Goal: Transaction & Acquisition: Purchase product/service

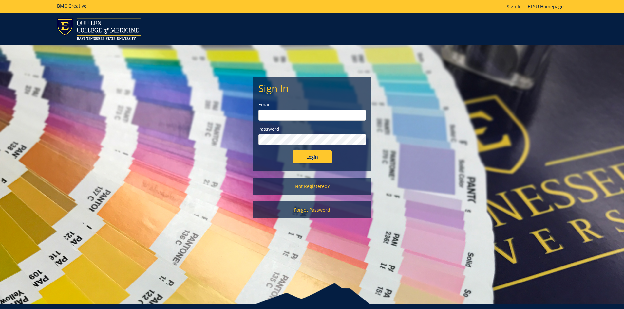
type input "hopkinsw@etsu.edu"
click at [302, 157] on input "Login" at bounding box center [311, 157] width 39 height 13
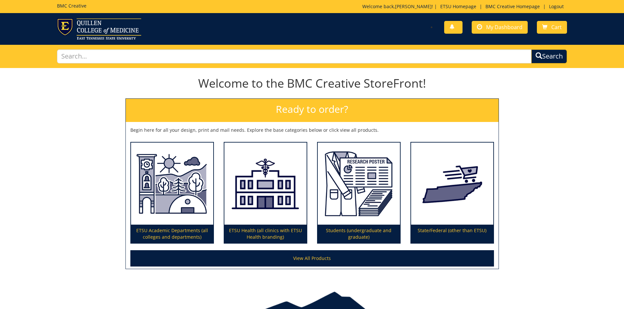
scroll to position [35, 0]
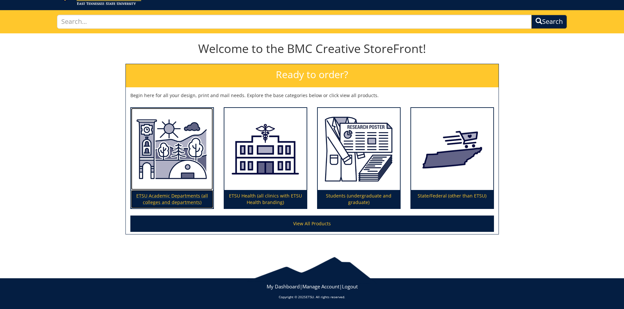
click at [147, 158] on img at bounding box center [172, 149] width 82 height 83
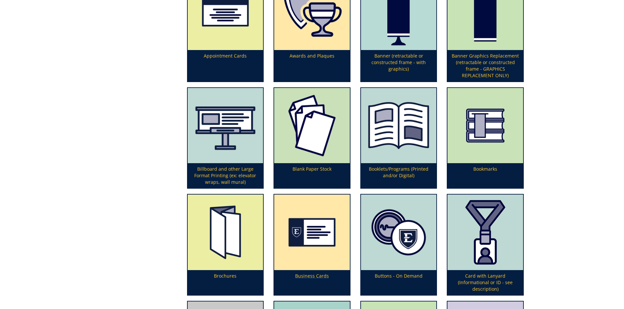
scroll to position [262, 0]
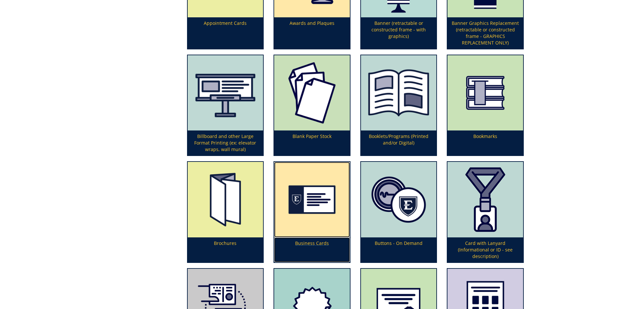
click at [311, 218] on img at bounding box center [312, 200] width 76 height 76
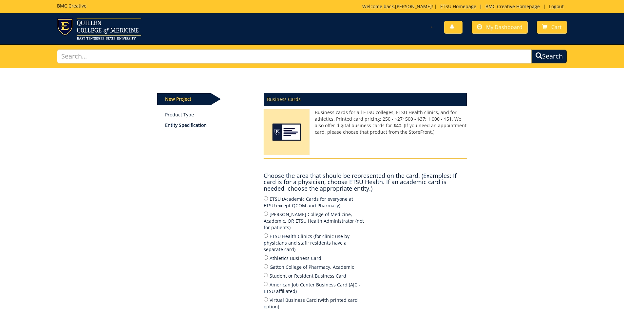
scroll to position [33, 0]
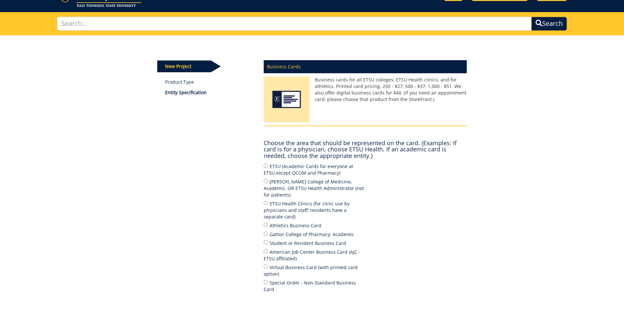
click at [289, 155] on h4 "Choose the area that should be represented on the card. (Examples: If card is f…" at bounding box center [365, 149] width 203 height 19
click at [290, 172] on label "ETSU (Academic Cards for everyone at ETSU except QCOM and Pharmacy)" at bounding box center [315, 170] width 102 height 14
click at [268, 168] on input "ETSU (Academic Cards for everyone at ETSU except QCOM and Pharmacy)" at bounding box center [266, 166] width 4 height 4
radio input "true"
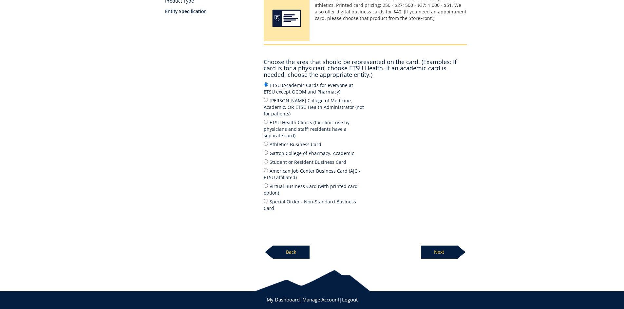
click at [447, 246] on p "Next" at bounding box center [439, 252] width 37 height 13
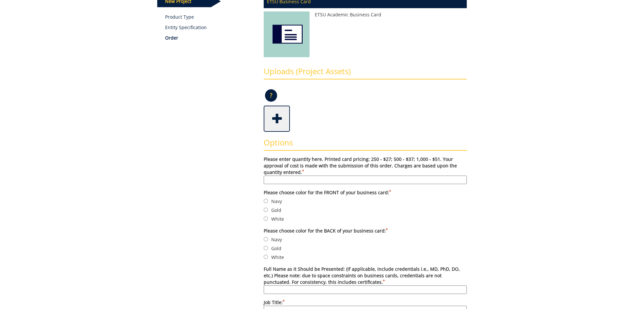
scroll to position [131, 0]
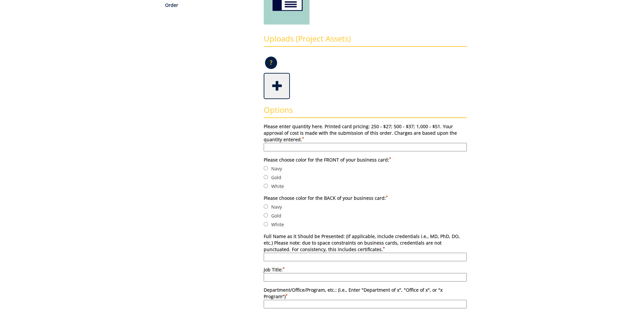
click at [321, 148] on input "Please enter quantity here. Printed card pricing: 250 - $27; 500 - $37; 1,000 -…" at bounding box center [365, 147] width 203 height 9
type input "250"
click at [272, 170] on label "Navy" at bounding box center [365, 168] width 203 height 7
click at [268, 170] on input "Navy" at bounding box center [266, 168] width 4 height 4
radio input "true"
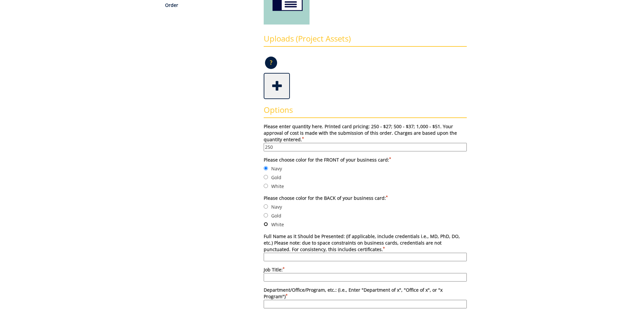
click at [265, 223] on input "White" at bounding box center [266, 224] width 4 height 4
radio input "true"
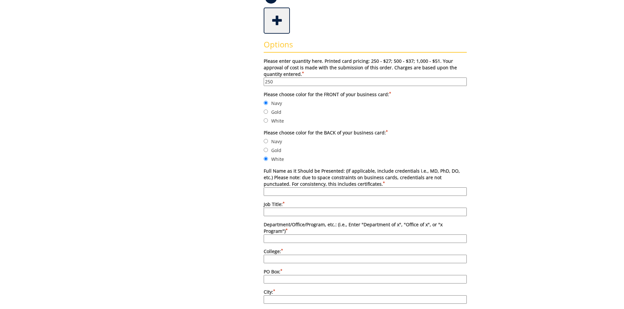
click at [296, 188] on input "Full Name as it Should be Presented: (if applicable, include credentials i.e., …" at bounding box center [365, 192] width 203 height 9
type input "Bryce Hopkins, MBA"
click at [296, 214] on input "Job Title: *" at bounding box center [365, 212] width 203 height 9
type input "Interim Director of Fraternity and Sorority Life"
click at [303, 235] on input "Department/Office/Program, etc.: (i.e., Enter "Department of x", "Office of x",…" at bounding box center [365, 239] width 203 height 9
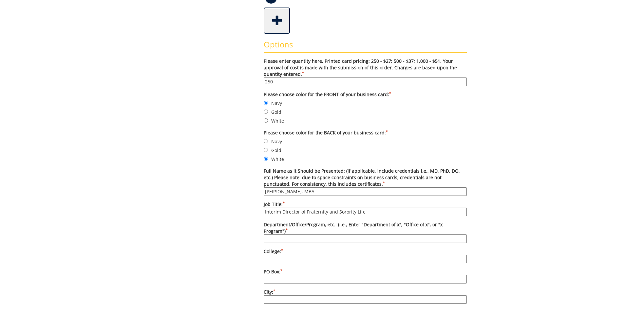
type input "Office of Fraternity and Sorority Life"
click at [299, 255] on input "College: *" at bounding box center [365, 259] width 203 height 9
type input "East Tennessee State University"
click at [294, 275] on input "PO Box: *" at bounding box center [365, 279] width 203 height 9
type input "70269"
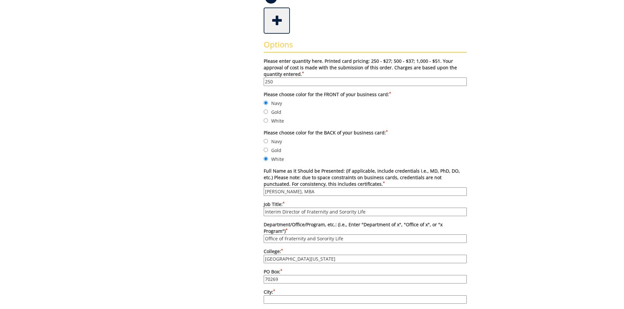
click at [295, 296] on input "City: *" at bounding box center [365, 300] width 203 height 9
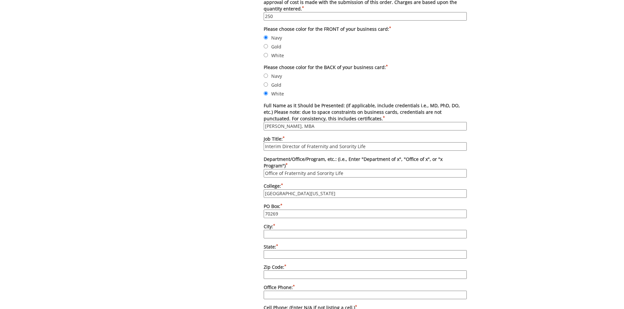
click at [286, 230] on input "City: *" at bounding box center [365, 234] width 203 height 9
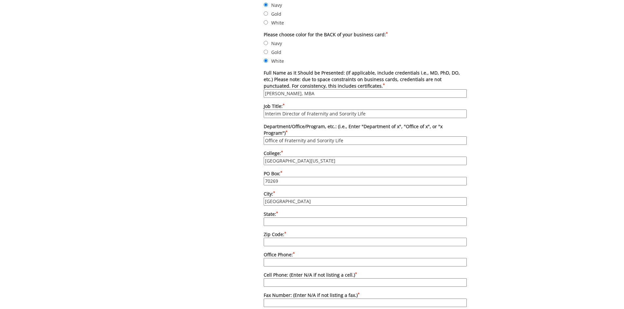
scroll to position [393, 0]
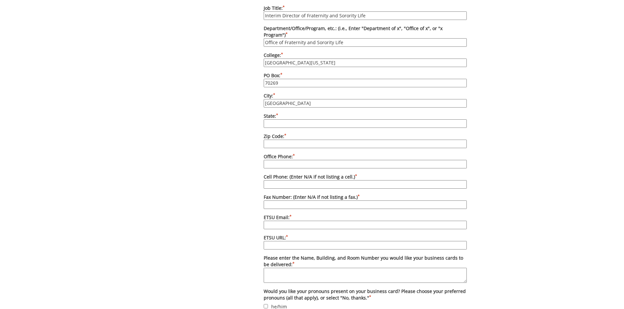
type input "Johnson City"
click at [288, 120] on input "State: *" at bounding box center [365, 124] width 203 height 9
type input "TN"
click at [289, 140] on input "Zip Code: *" at bounding box center [365, 144] width 203 height 9
type input "37614"
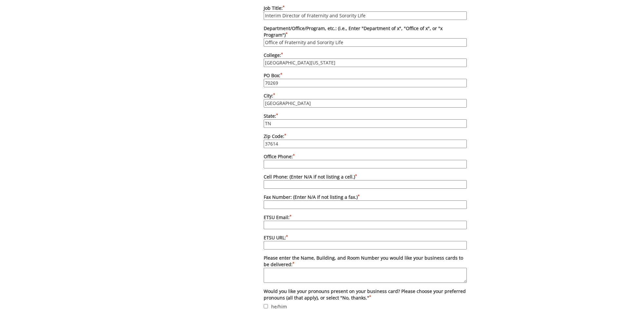
click at [288, 160] on input "Office Phone: *" at bounding box center [365, 164] width 203 height 9
type input "423-439-8324"
click at [302, 180] on input "Cell Phone: (Enter N/A if not listing a cell.) *" at bounding box center [365, 184] width 203 height 9
type input "423-530-2136"
click at [279, 221] on input "ETSU Email: *" at bounding box center [365, 225] width 203 height 9
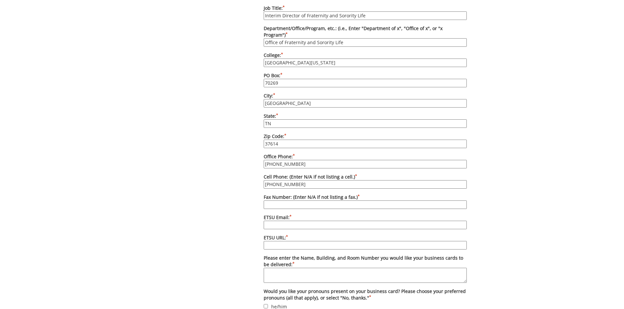
type input "[EMAIL_ADDRESS][DOMAIN_NAME]"
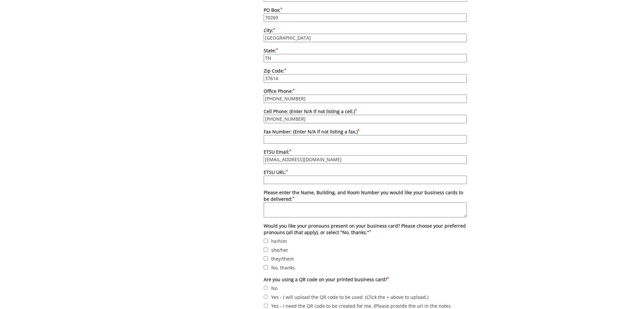
click at [268, 176] on input "ETSU URL: *" at bounding box center [365, 180] width 203 height 9
type input "etsu.edu/students/sao/fsl/"
click at [306, 204] on textarea "Please enter the Name, Building, and Room Number you would like your business c…" at bounding box center [365, 210] width 203 height 15
click at [326, 203] on textarea "D.P. Culp Student Center, Carier Center Room 205 D" at bounding box center [365, 210] width 203 height 15
type textarea "D.P. Culp Student Center, Carrier Center Room 205 D"
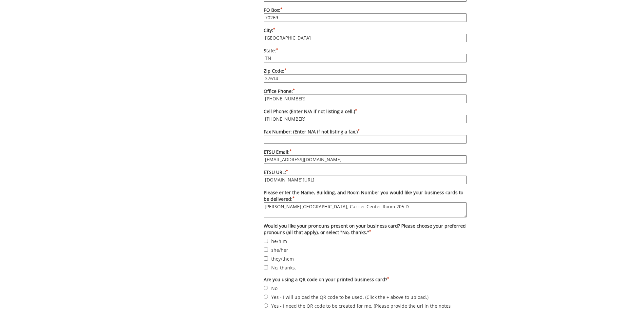
click at [286, 264] on label "No, thanks." at bounding box center [365, 267] width 203 height 7
click at [268, 266] on input "No, thanks." at bounding box center [266, 268] width 4 height 4
checkbox input "true"
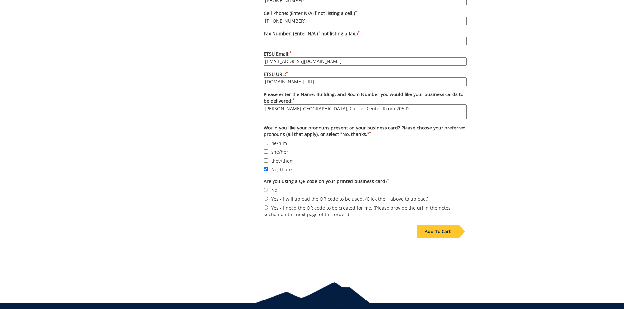
click at [271, 187] on label "No" at bounding box center [365, 190] width 203 height 7
click at [268, 188] on input "No" at bounding box center [266, 190] width 4 height 4
radio input "true"
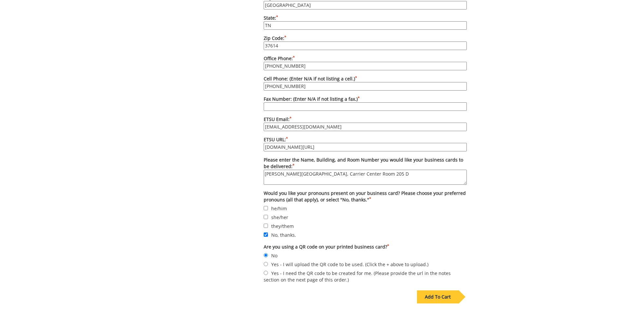
click at [375, 170] on textarea "D.P. Culp Student Center, Carrier Center Room 205 D" at bounding box center [365, 177] width 203 height 15
click at [363, 170] on textarea "D.P. Culp Student Center, Carrier Center Room 205D" at bounding box center [365, 177] width 203 height 15
type textarea "D.P. Culp Student Center, Carrier Center 205D"
click at [429, 285] on div "Add To Cart" at bounding box center [442, 294] width 50 height 19
click at [449, 292] on div "Add To Cart" at bounding box center [438, 297] width 42 height 13
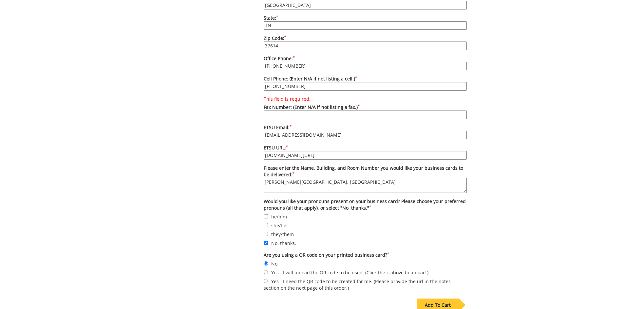
click at [283, 111] on input "This field is required. Fax Number: (Enter N/A if not listing a fax.) *" at bounding box center [365, 115] width 203 height 9
type input "N/A"
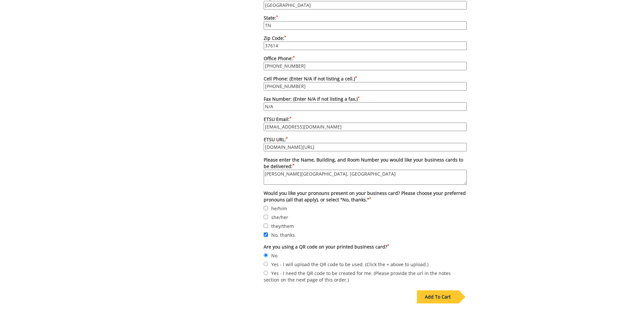
click at [430, 291] on div "Add To Cart" at bounding box center [438, 297] width 42 height 13
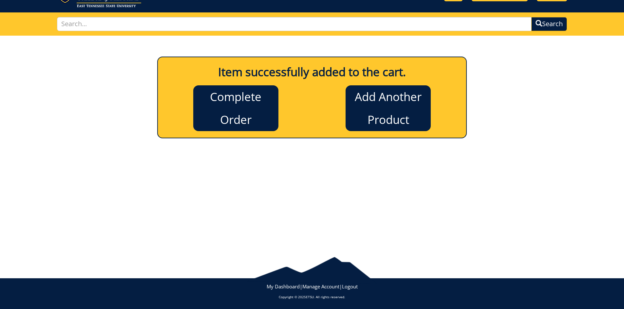
scroll to position [32, 0]
click at [379, 113] on link "Add Another Product" at bounding box center [388, 108] width 85 height 46
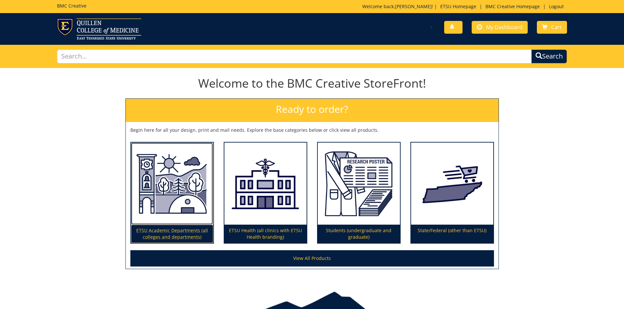
click at [190, 204] on img at bounding box center [172, 184] width 82 height 83
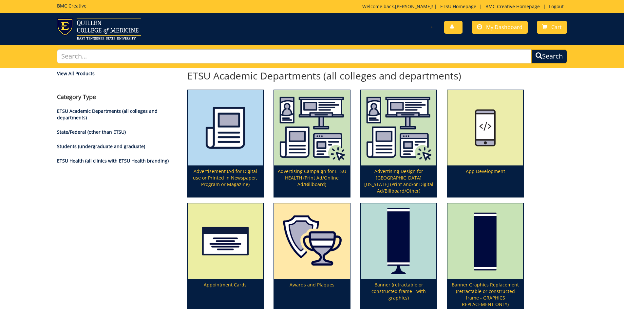
scroll to position [197, 0]
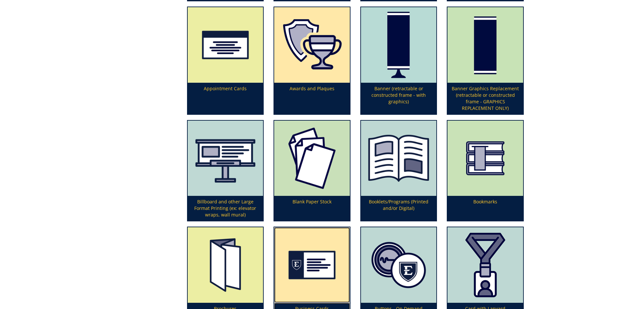
click at [322, 253] on img at bounding box center [312, 266] width 76 height 76
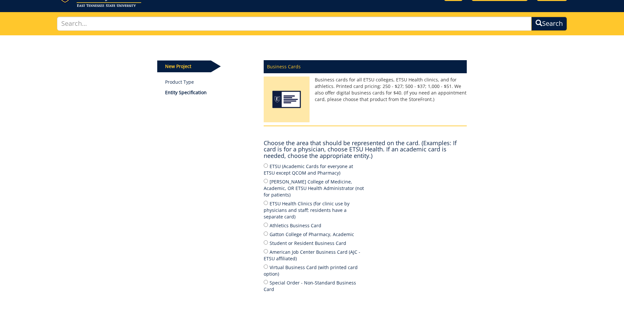
scroll to position [66, 0]
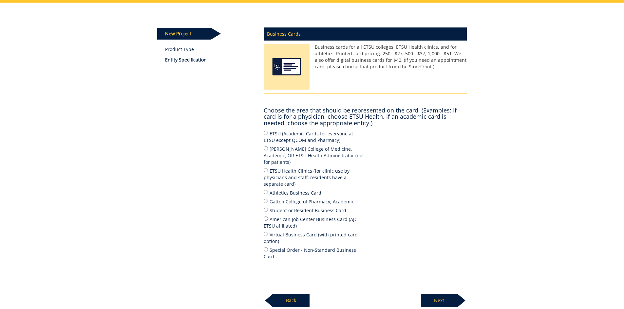
click at [300, 137] on label "ETSU (Academic Cards for everyone at ETSU except QCOM and Pharmacy)" at bounding box center [315, 137] width 102 height 14
click at [268, 135] on input "ETSU (Academic Cards for everyone at ETSU except QCOM and Pharmacy)" at bounding box center [266, 133] width 4 height 4
radio input "true"
click at [422, 294] on p "Next" at bounding box center [439, 300] width 37 height 13
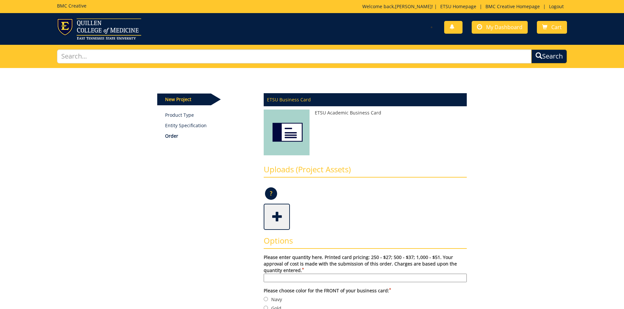
scroll to position [98, 0]
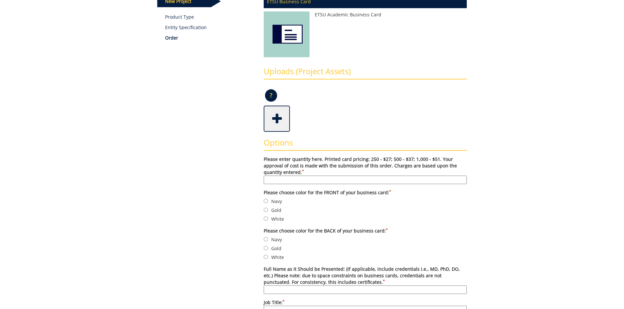
click at [284, 183] on input "Please enter quantity here. Printed card pricing: 250 - $27; 500 - $37; 1,000 -…" at bounding box center [365, 180] width 203 height 9
type input "250"
click at [267, 210] on input "Gold" at bounding box center [266, 210] width 4 height 4
radio input "true"
click at [265, 256] on input "White" at bounding box center [266, 257] width 4 height 4
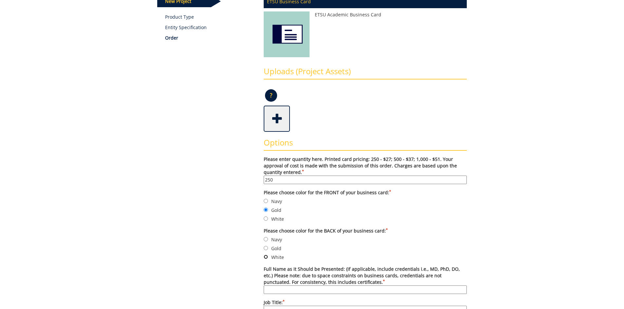
radio input "true"
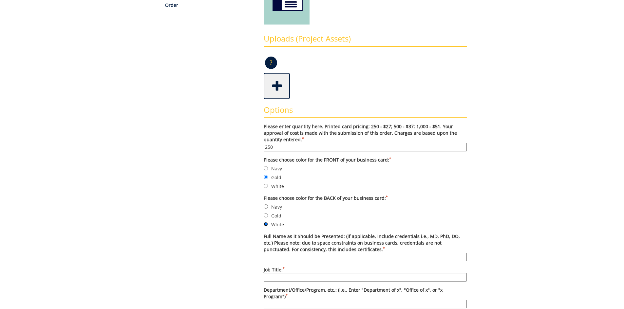
scroll to position [164, 0]
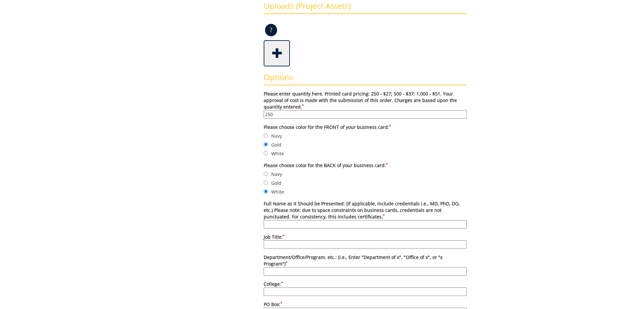
click at [285, 225] on input "Full Name as it Should be Presented: (if applicable, include credentials i.e., …" at bounding box center [365, 224] width 203 height 9
type input "Zackery M. Sholes, J.D., M.Ed."
click at [311, 246] on input "Job Title: *" at bounding box center [365, 245] width 203 height 9
type input "Coordinator of Fraternity and Sorority Life"
click at [308, 268] on input "Department/Office/Program, etc.: (i.e., Enter "Department of x", "Office of x",…" at bounding box center [365, 272] width 203 height 9
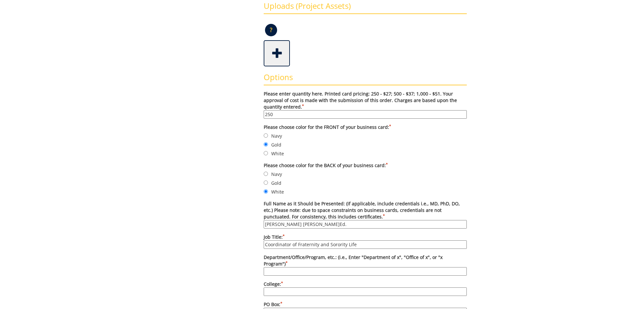
type input "Office of Fraternity and Sorority Life"
click at [298, 290] on input "College: *" at bounding box center [365, 292] width 203 height 9
type input "East Tennessee State University"
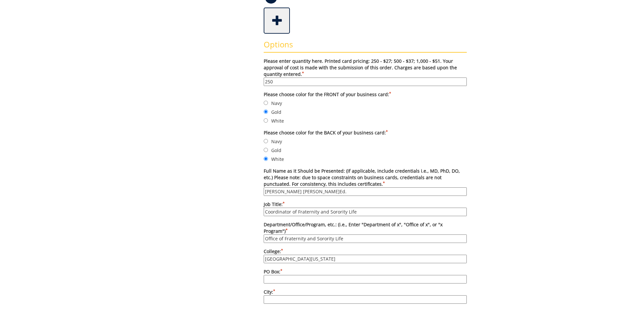
click at [291, 275] on input "PO Box: *" at bounding box center [365, 279] width 203 height 9
type input "70269"
click at [292, 296] on input "City: *" at bounding box center [365, 300] width 203 height 9
type input "Johnson City"
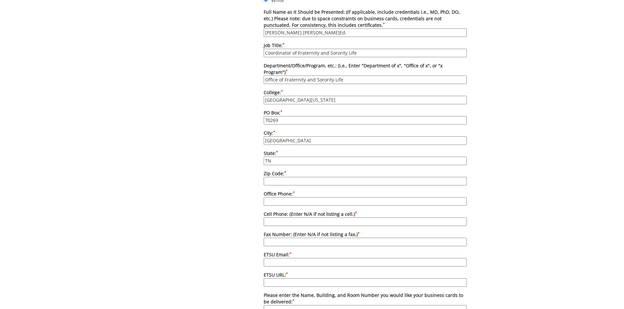
type input "TN"
type input "37614"
click at [282, 191] on label "Office Phone: *" at bounding box center [365, 198] width 203 height 15
click at [282, 197] on input "Office Phone: *" at bounding box center [365, 201] width 203 height 9
click at [282, 191] on label "Office Phone: *" at bounding box center [365, 198] width 203 height 15
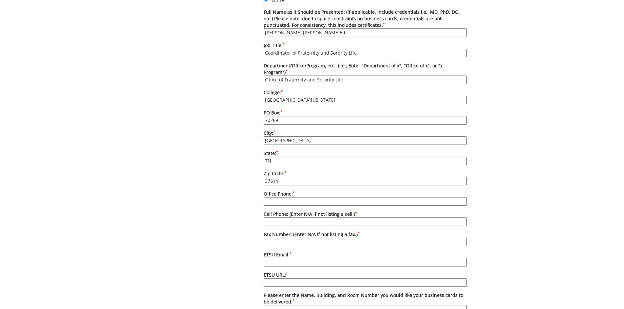
click at [282, 197] on input "Office Phone: *" at bounding box center [365, 201] width 203 height 9
type input "423-439-6837"
click at [291, 211] on label "Cell Phone: (Enter N/A if not listing a cell.) *" at bounding box center [365, 218] width 203 height 15
click at [291, 218] on input "Cell Phone: (Enter N/A if not listing a cell.) *" at bounding box center [365, 222] width 203 height 9
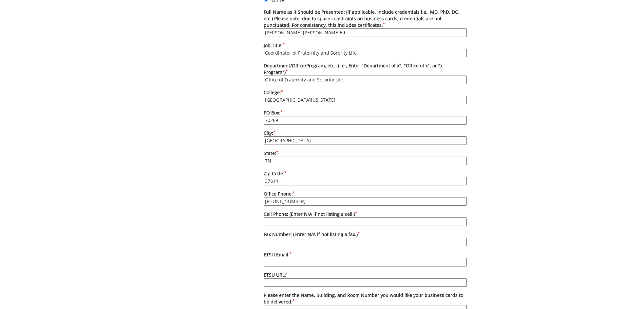
click at [291, 218] on input "Cell Phone: (Enter N/A if not listing a cell.) *" at bounding box center [365, 222] width 203 height 9
type input "4"
click at [226, 210] on div "Some kind of message here. New Project Product Type Entity Specification Order …" at bounding box center [311, 92] width 319 height 760
click at [274, 218] on input "Cell Phone: (Enter N/A if not listing a cell.) *" at bounding box center [365, 222] width 203 height 9
type input "N/A"
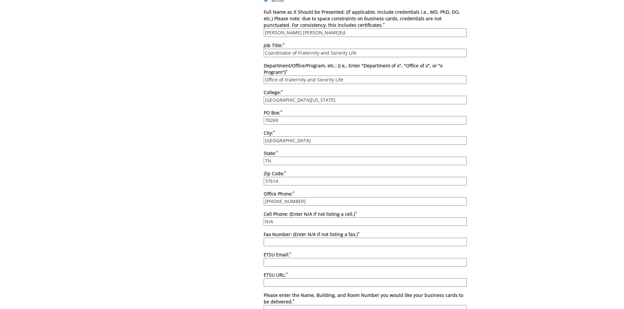
click at [276, 238] on input "Fax Number: (Enter N/A if not listing a fax.) *" at bounding box center [365, 242] width 203 height 9
type input "N/A"
click at [296, 258] on input "ETSU Email: *" at bounding box center [365, 262] width 203 height 9
type input "sholesz@etsu.edu"
click at [305, 279] on input "ETSU URL: *" at bounding box center [365, 283] width 203 height 9
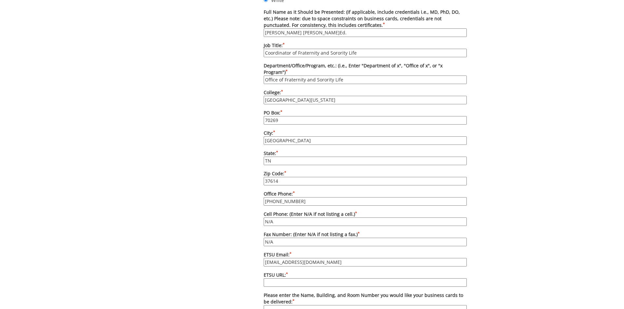
type input "etsu.edu/students/sao/fsl/"
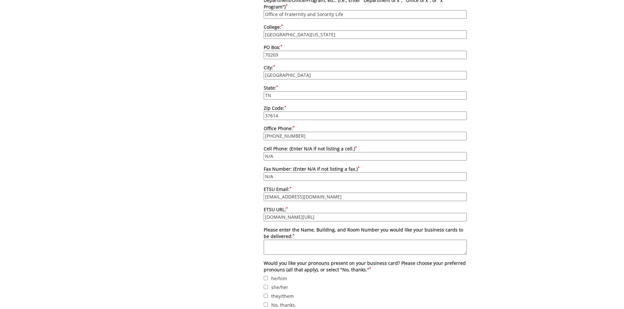
click at [296, 241] on textarea "Please enter the Name, Building, and Room Number you would like your business c…" at bounding box center [365, 247] width 203 height 15
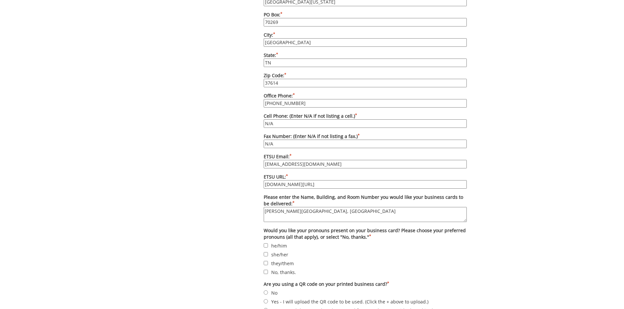
type textarea "D.P. Culp Student Center, Carrier Center 205E"
click at [280, 269] on label "No, thanks." at bounding box center [365, 272] width 203 height 7
click at [268, 270] on input "No, thanks." at bounding box center [266, 272] width 4 height 4
checkbox input "true"
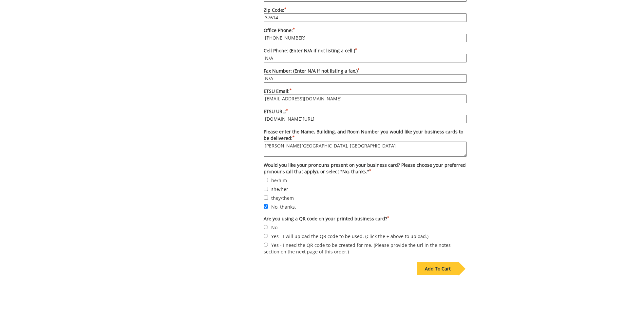
click at [274, 224] on label "No" at bounding box center [365, 227] width 203 height 7
click at [268, 225] on input "No" at bounding box center [266, 227] width 4 height 4
radio input "true"
click at [454, 264] on div "Add To Cart" at bounding box center [438, 269] width 42 height 13
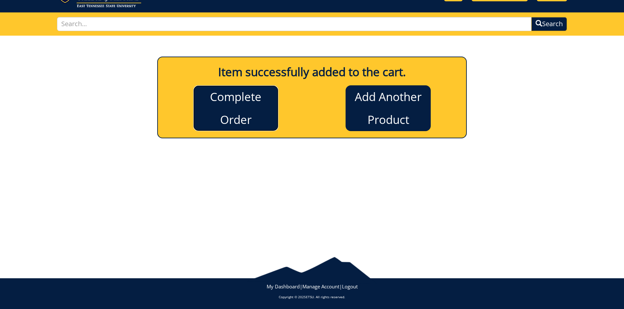
click at [260, 119] on link "Complete Order" at bounding box center [235, 108] width 85 height 46
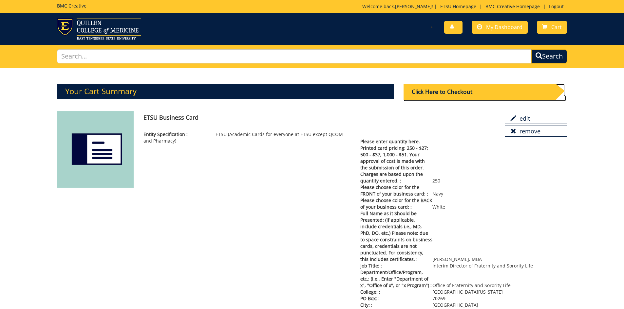
click at [459, 101] on link "Click Here to Checkout" at bounding box center [484, 98] width 162 height 6
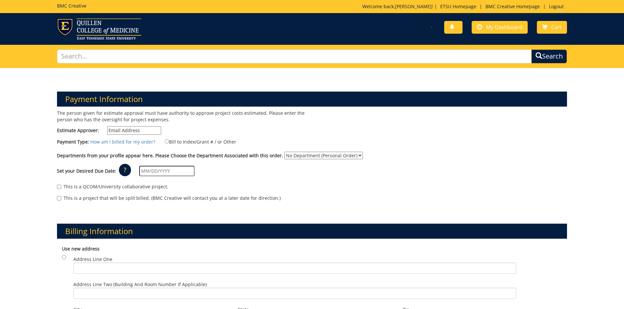
click at [155, 133] on input "Estimate Approver:" at bounding box center [134, 130] width 54 height 9
click at [146, 129] on input "Estimate Approver:" at bounding box center [134, 130] width 54 height 9
type input "adinolfi@etsu.edu"
click at [169, 142] on label "Bill to Index/Grant # / or Other" at bounding box center [197, 141] width 80 height 7
click at [169, 142] on input "Bill to Index/Grant # / or Other" at bounding box center [167, 142] width 4 height 4
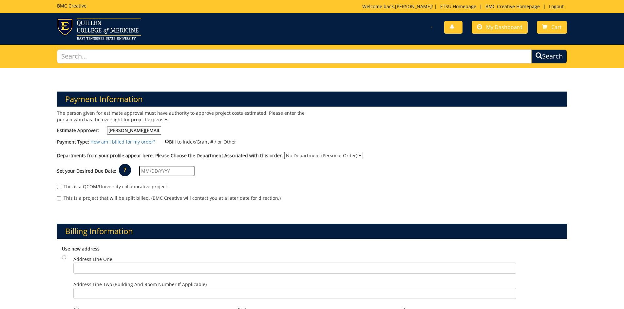
radio input "true"
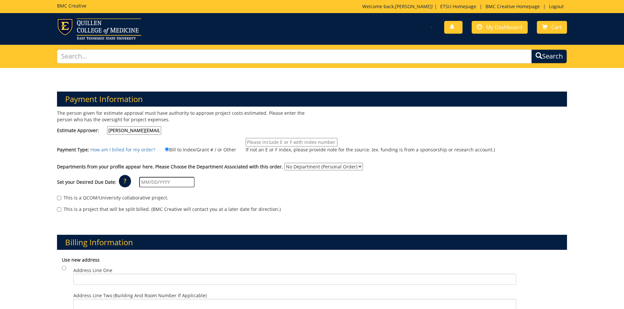
click at [271, 143] on input "If not an E or F index, please provide note for the source. (ex. funding is fro…" at bounding box center [292, 142] width 92 height 9
click at [247, 142] on input "E50917" at bounding box center [292, 142] width 92 height 9
type input "E50917"
click at [268, 134] on div "The person given for estimate approval must have authority to approve project c…" at bounding box center [182, 124] width 260 height 28
click at [336, 163] on select "No Department (Personal Order) Student Affairs" at bounding box center [323, 167] width 79 height 8
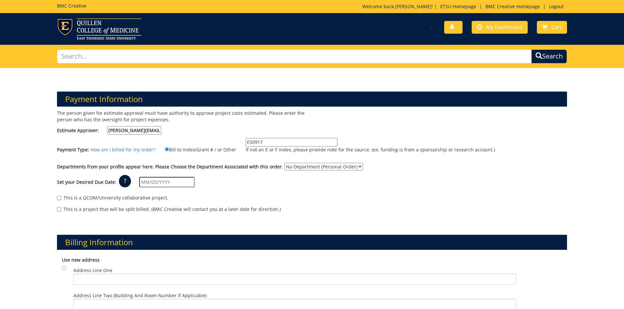
select select "170"
click at [284, 163] on select "No Department (Personal Order) Student Affairs" at bounding box center [323, 167] width 79 height 8
click at [165, 183] on input "text" at bounding box center [166, 182] width 55 height 10
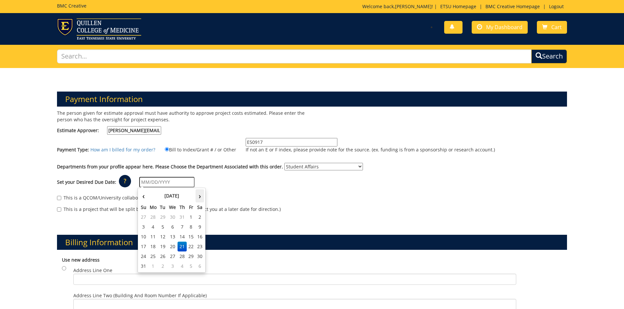
click at [199, 196] on th "›" at bounding box center [200, 196] width 9 height 13
click at [234, 186] on div "Set your Desired Due Date: ? × How long will my project take to finish? : Pleas…" at bounding box center [312, 183] width 520 height 18
click at [159, 185] on input "[DATE]" at bounding box center [166, 182] width 55 height 10
click at [142, 196] on th "‹" at bounding box center [143, 196] width 9 height 13
click at [191, 254] on td "29" at bounding box center [191, 257] width 9 height 10
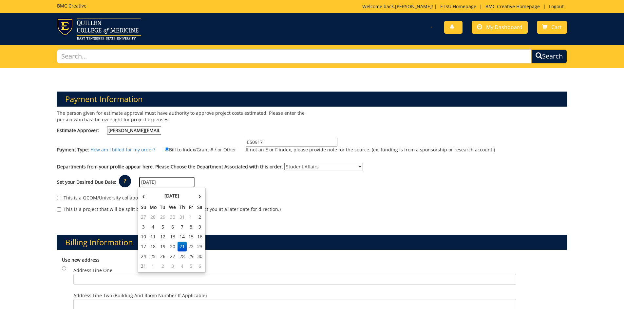
type input "[DATE]"
click at [319, 166] on select "No Department (Personal Order) Student Affairs" at bounding box center [323, 167] width 79 height 8
click at [284, 163] on select "No Department (Personal Order) Student Affairs" at bounding box center [323, 167] width 79 height 8
click at [172, 182] on input "[DATE]" at bounding box center [166, 182] width 55 height 10
click at [243, 194] on div "This is a QCOM/University collaborative project. This is a project that will be…" at bounding box center [312, 206] width 520 height 28
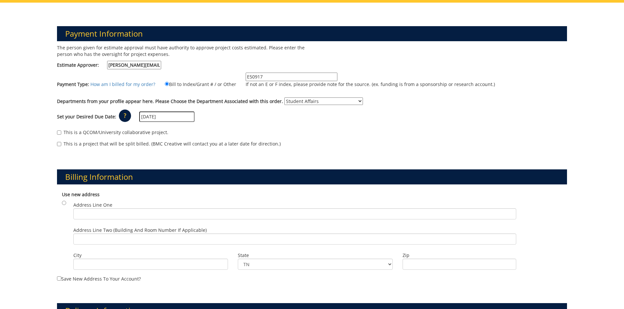
scroll to position [98, 0]
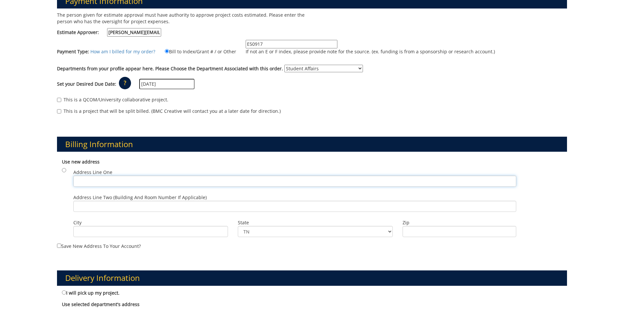
click at [86, 178] on input "Address Line One" at bounding box center [294, 181] width 443 height 11
click at [33, 188] on div "Payment Information The person given for estimate approval must have authority …" at bounding box center [312, 259] width 624 height 578
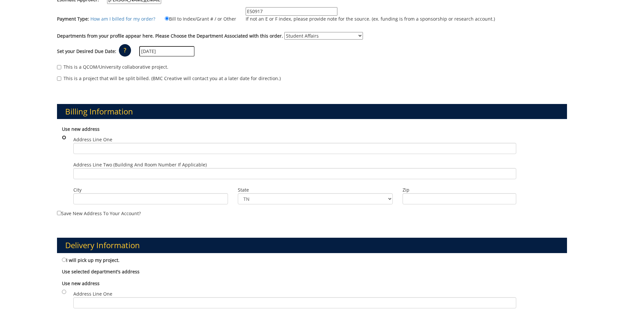
click at [63, 137] on input "radio" at bounding box center [64, 138] width 4 height 4
radio input "true"
click at [99, 149] on input "Address Line One" at bounding box center [294, 148] width 443 height 11
drag, startPoint x: 153, startPoint y: 157, endPoint x: 148, endPoint y: 152, distance: 6.9
click at [153, 157] on div "Address Line One" at bounding box center [294, 146] width 453 height 25
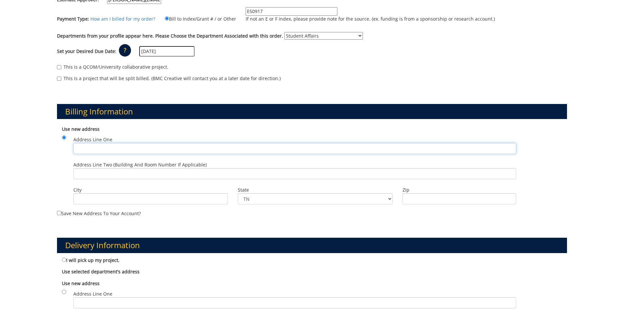
click at [148, 152] on input "Address Line One" at bounding box center [294, 148] width 443 height 11
click at [105, 145] on input "Address Line One" at bounding box center [294, 148] width 443 height 11
type input "PO Box 70269"
click at [86, 199] on input "City" at bounding box center [150, 199] width 155 height 11
type input "Johnson City"
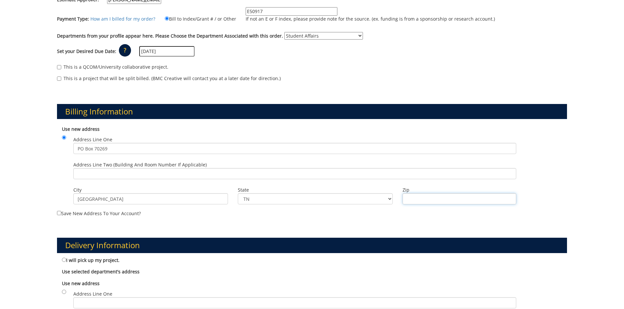
click at [414, 201] on input "Zip" at bounding box center [460, 199] width 114 height 11
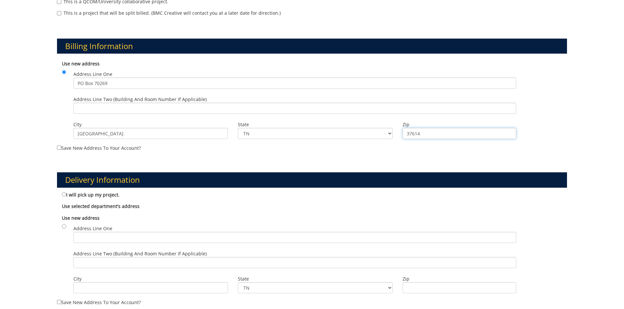
scroll to position [262, 0]
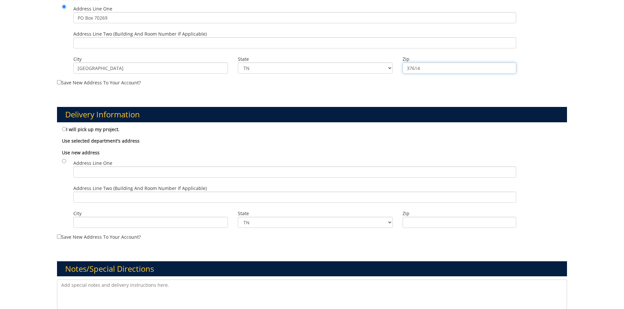
type input "37614"
click at [83, 175] on input "Address Line One" at bounding box center [294, 172] width 443 height 11
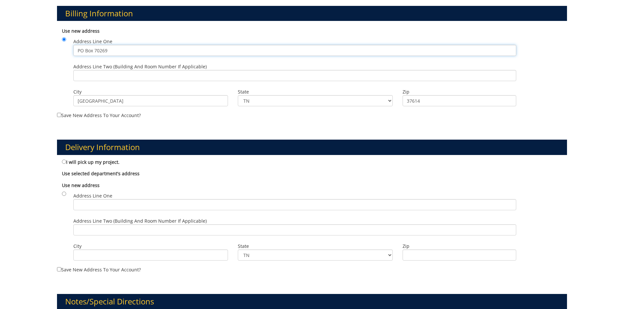
click at [105, 53] on input "PO Box 70269" at bounding box center [294, 50] width 443 height 11
click at [112, 200] on input "Address Line One" at bounding box center [294, 204] width 443 height 11
paste input "PO Box 70269"
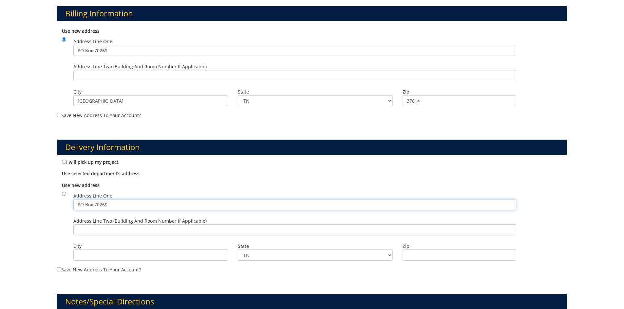
type input "PO Box 70269"
click at [113, 251] on input "City" at bounding box center [150, 255] width 155 height 11
type input "j"
type input "Johnson City"
click at [410, 251] on input "Zip" at bounding box center [460, 255] width 114 height 11
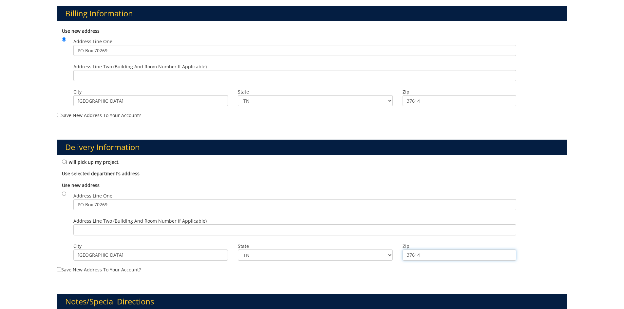
type input "37614"
click at [58, 269] on input "Save new address to your account?" at bounding box center [59, 270] width 4 height 4
checkbox input "true"
click at [78, 117] on label "Save new address to your account?" at bounding box center [312, 71] width 510 height 95
click at [61, 117] on input "Save new address to your account?" at bounding box center [59, 115] width 4 height 4
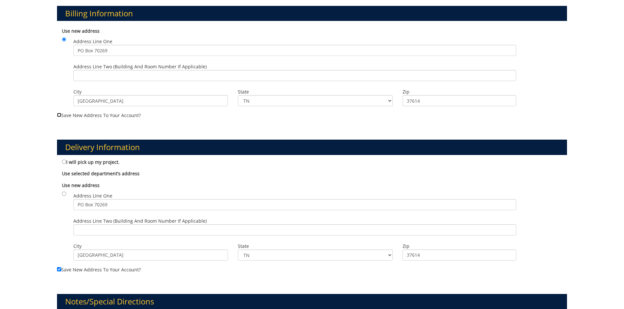
checkbox input "true"
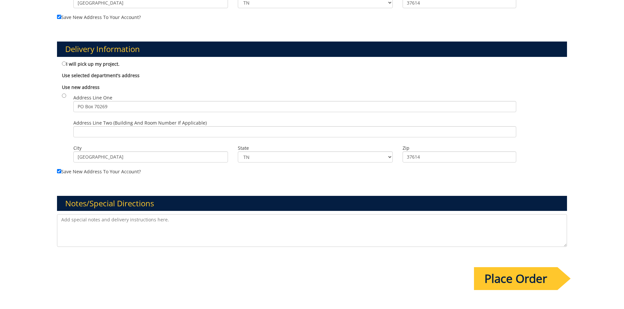
click at [121, 221] on textarea at bounding box center [312, 231] width 510 height 33
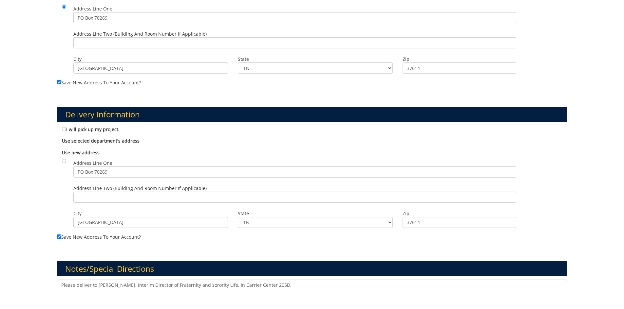
scroll to position [400, 0]
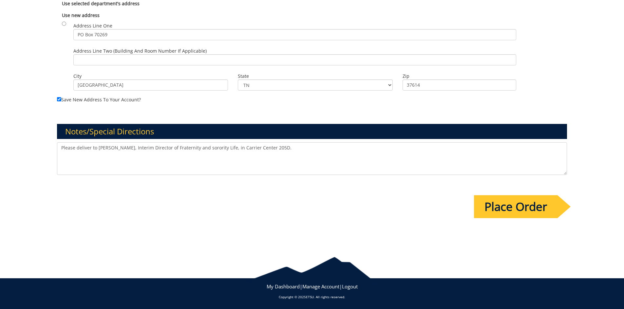
type textarea "Please deliver to Bryce Hopkins, Interim Director of Fraternity and sorority Li…"
click at [527, 211] on input "Place Order" at bounding box center [516, 207] width 84 height 23
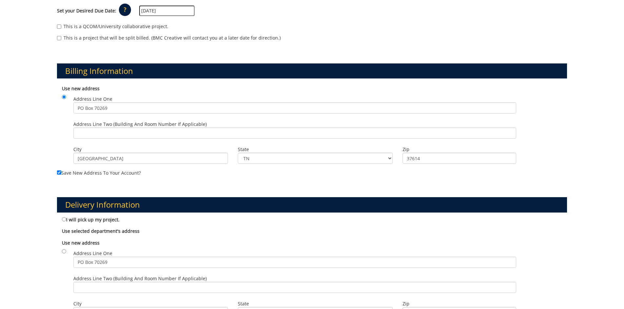
scroll to position [229, 0]
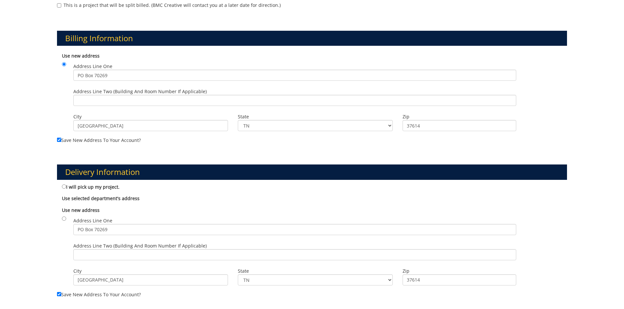
click at [61, 218] on div "Use new address Address Line One PO Box 70269 Address Line Two (Building and Ro…" at bounding box center [312, 247] width 510 height 87
click at [65, 219] on input "radio" at bounding box center [64, 219] width 4 height 4
radio input "true"
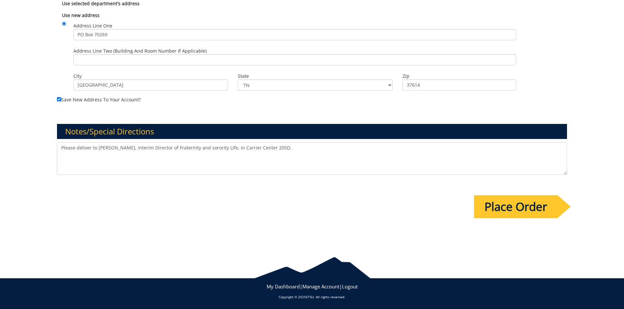
click at [499, 216] on input "Place Order" at bounding box center [516, 207] width 84 height 23
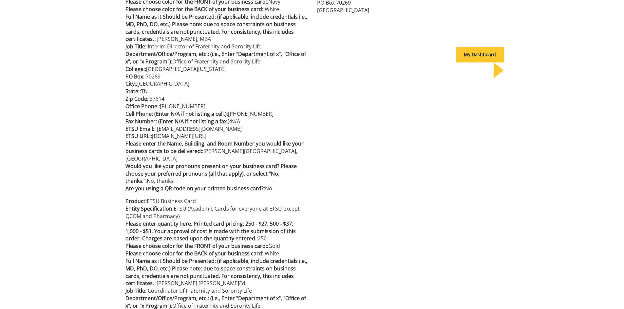
scroll to position [204, 0]
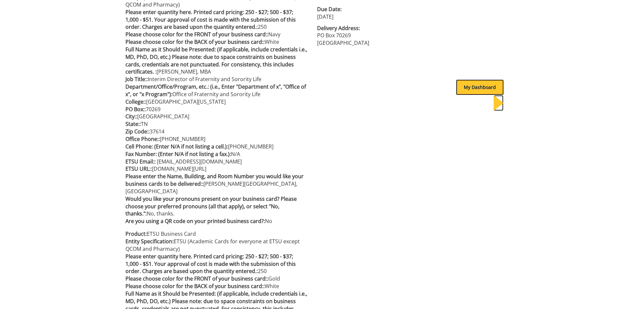
click at [490, 84] on div "My Dashboard" at bounding box center [480, 88] width 48 height 16
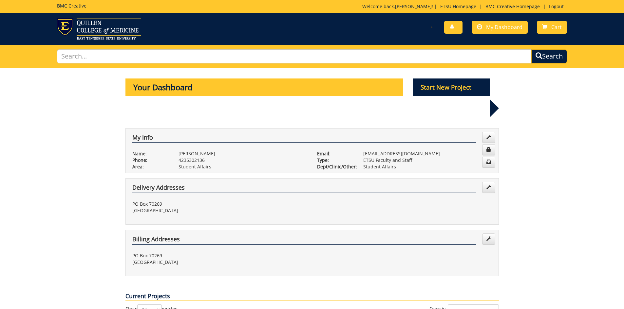
click at [501, 121] on div "My Info Name: [PERSON_NAME] Phone: 4235302136 Area:" at bounding box center [312, 147] width 383 height 53
drag, startPoint x: 502, startPoint y: 114, endPoint x: 518, endPoint y: 132, distance: 23.9
